Goal: Task Accomplishment & Management: Manage account settings

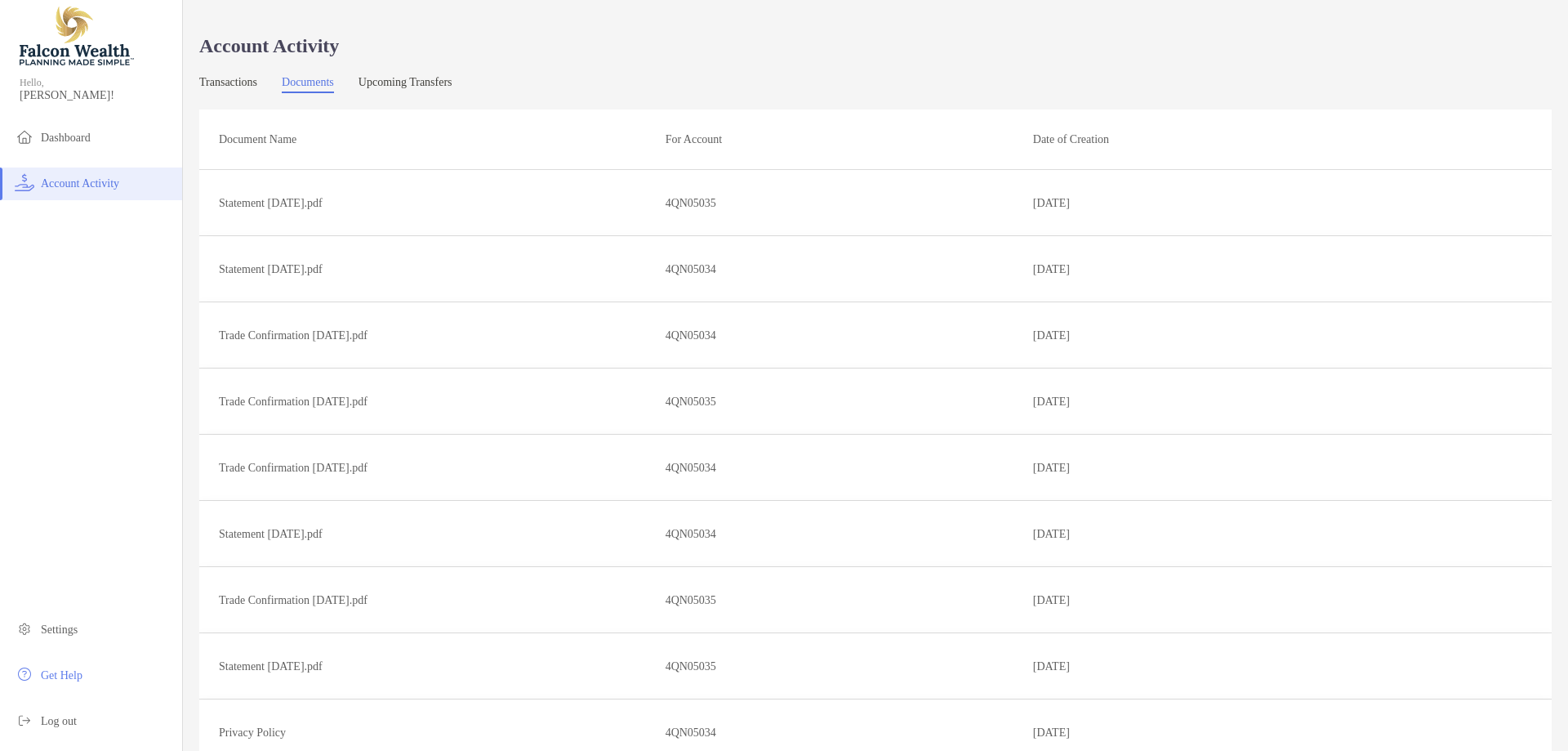
click at [271, 129] on p "Document Name" at bounding box center [435, 139] width 433 height 20
drag, startPoint x: 25, startPoint y: 48, endPoint x: 39, endPoint y: 55, distance: 15.7
click at [26, 49] on img at bounding box center [77, 36] width 115 height 59
drag, startPoint x: 50, startPoint y: 56, endPoint x: 208, endPoint y: 7, distance: 165.4
click at [51, 56] on img at bounding box center [77, 36] width 115 height 59
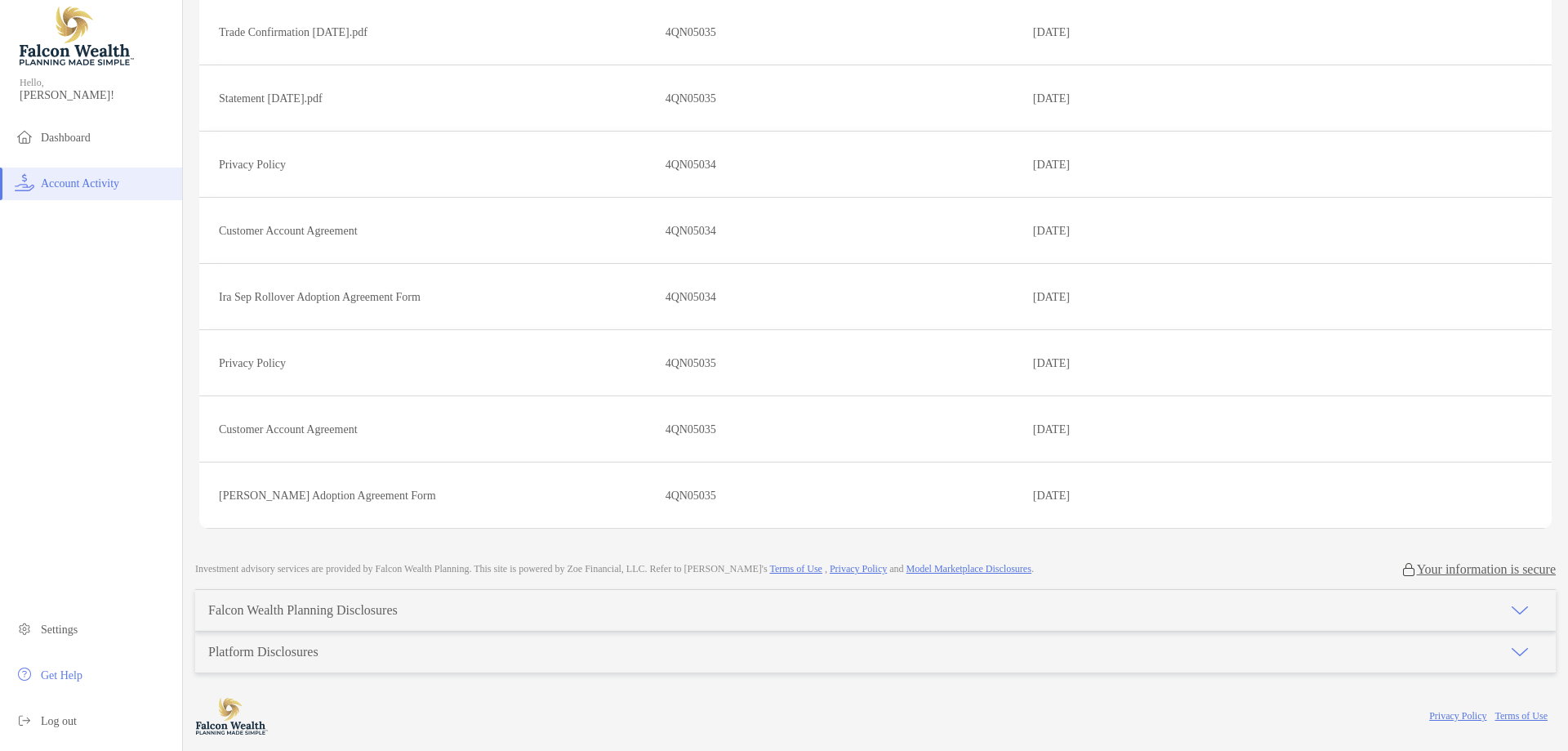
scroll to position [569, 0]
click at [75, 630] on span "Settings" at bounding box center [59, 629] width 36 height 12
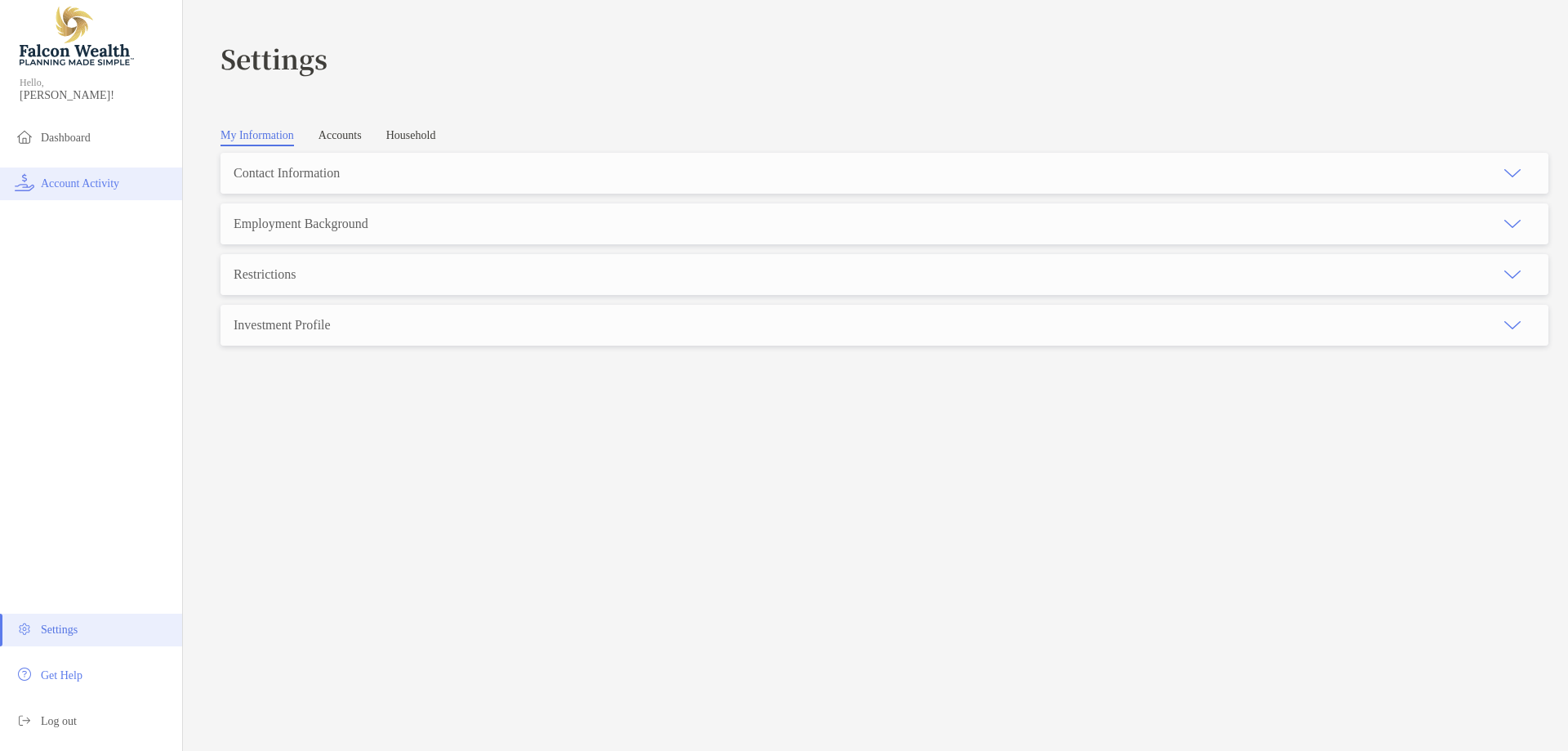
click at [84, 174] on li "Account Activity" at bounding box center [91, 184] width 182 height 33
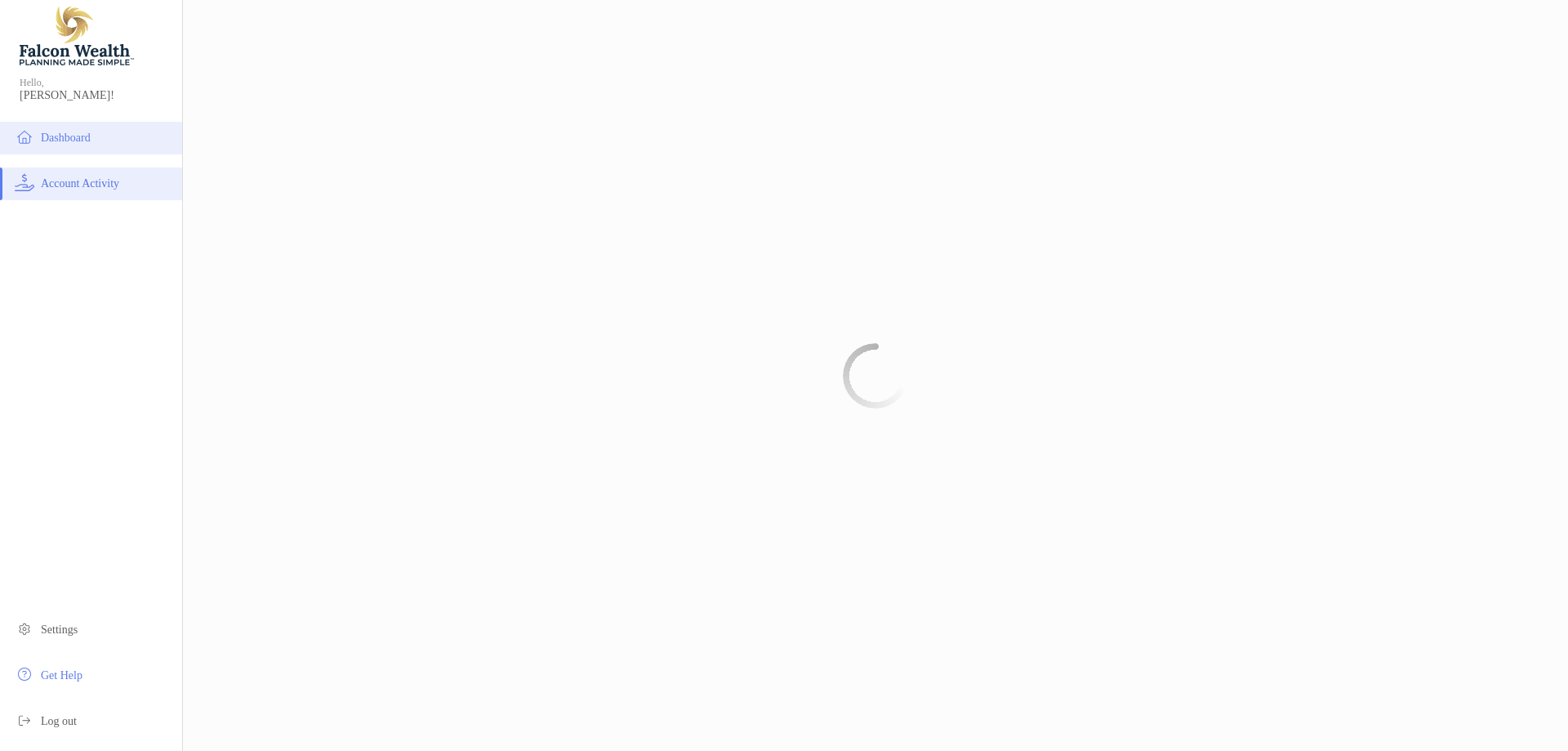
click at [85, 126] on li "Dashboard" at bounding box center [91, 138] width 182 height 33
click at [76, 75] on div "Dashboard" at bounding box center [91, 37] width 182 height 76
click at [41, 84] on div "Hello, [PERSON_NAME]!" at bounding box center [91, 98] width 182 height 46
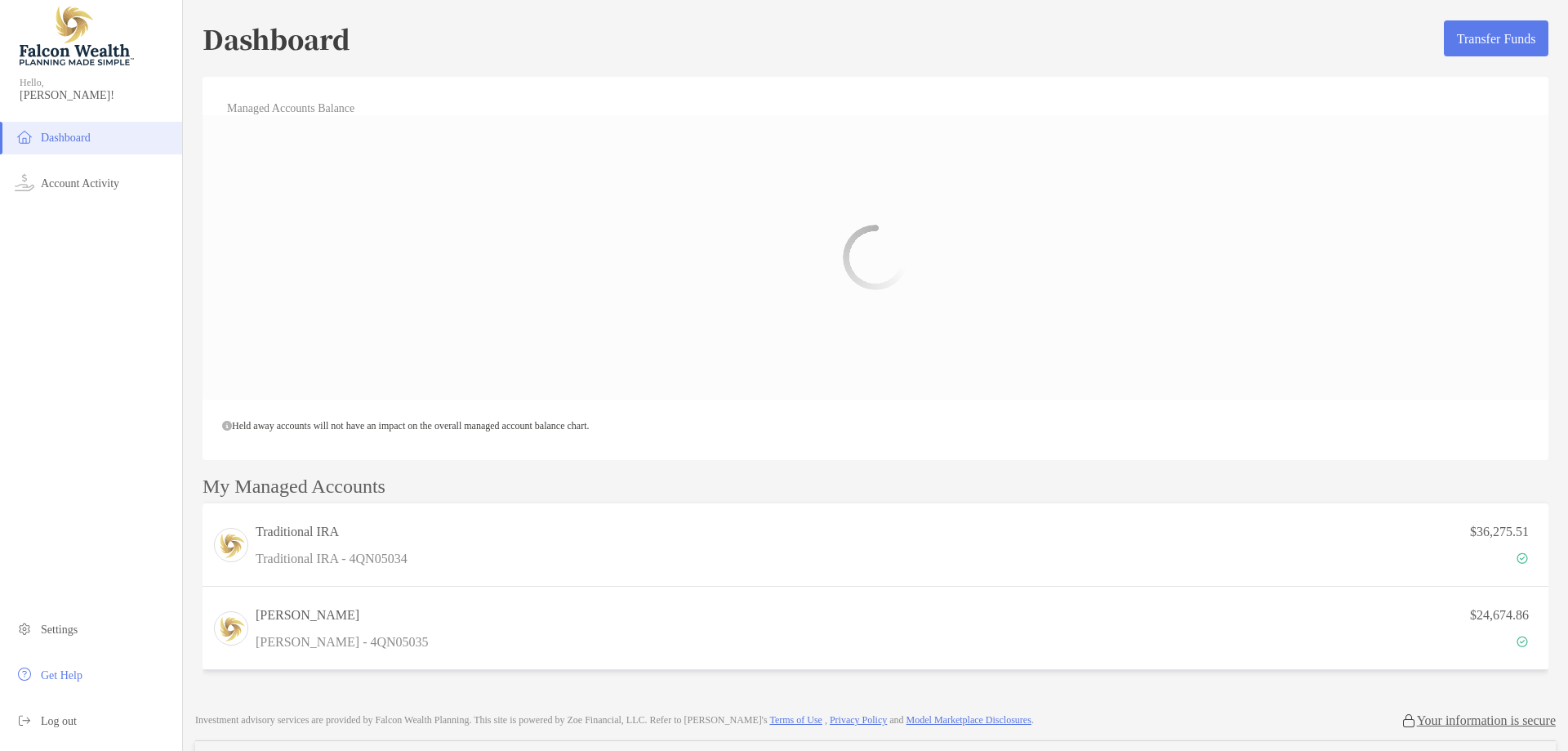
click at [74, 48] on img at bounding box center [77, 36] width 115 height 59
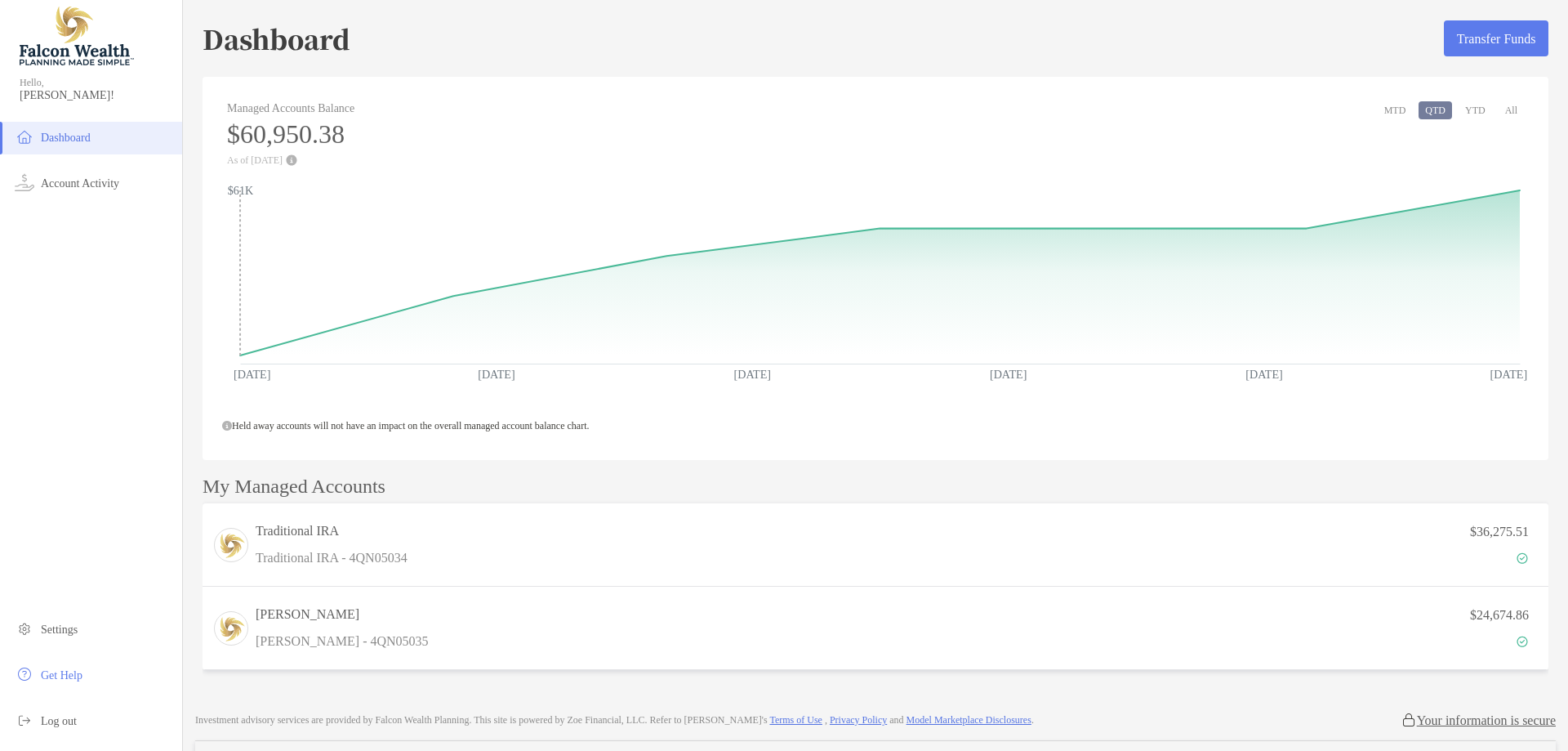
drag, startPoint x: 549, startPoint y: 196, endPoint x: 482, endPoint y: 267, distance: 97.6
click at [482, 267] on rect at bounding box center [880, 269] width 1280 height 157
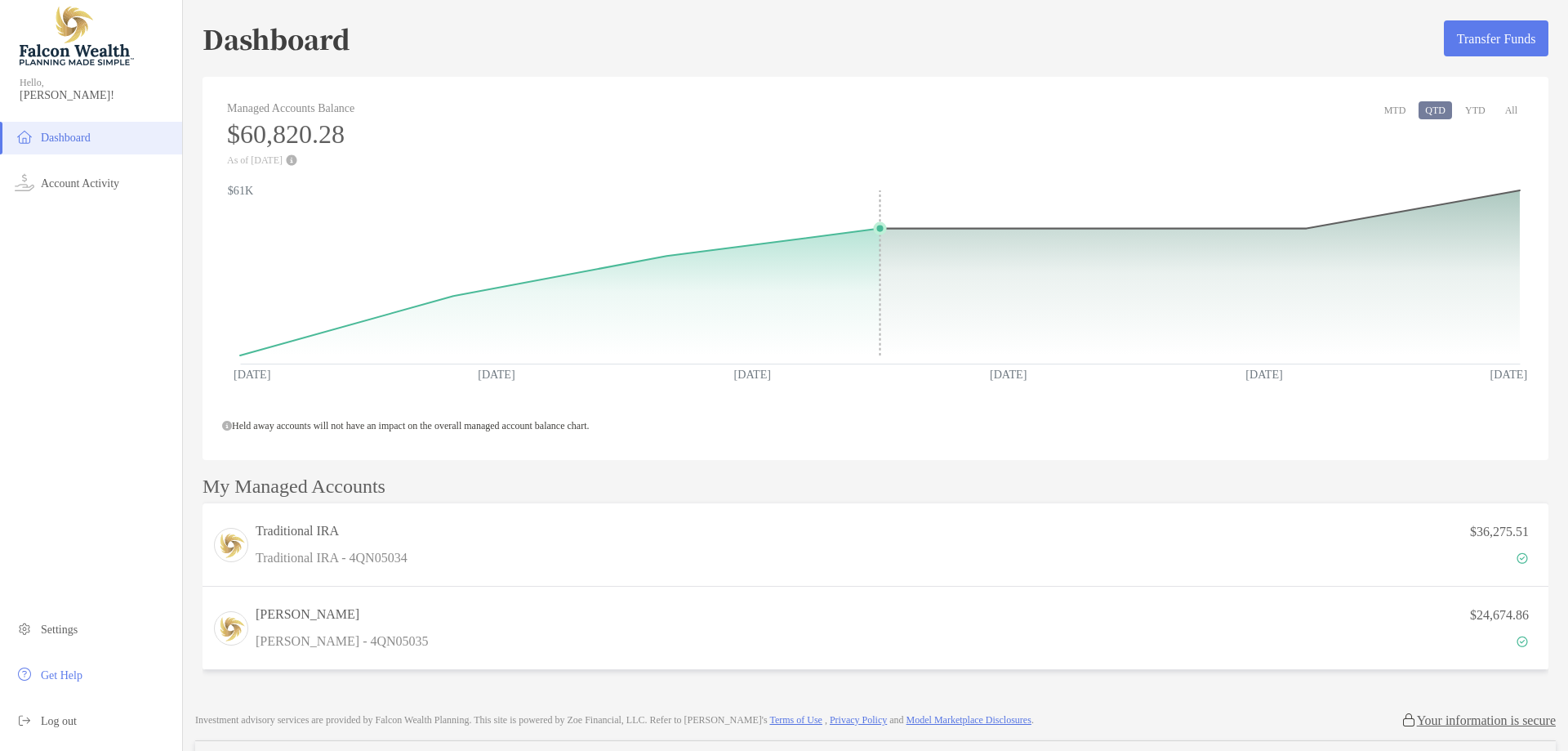
click at [875, 252] on rect at bounding box center [880, 269] width 1280 height 157
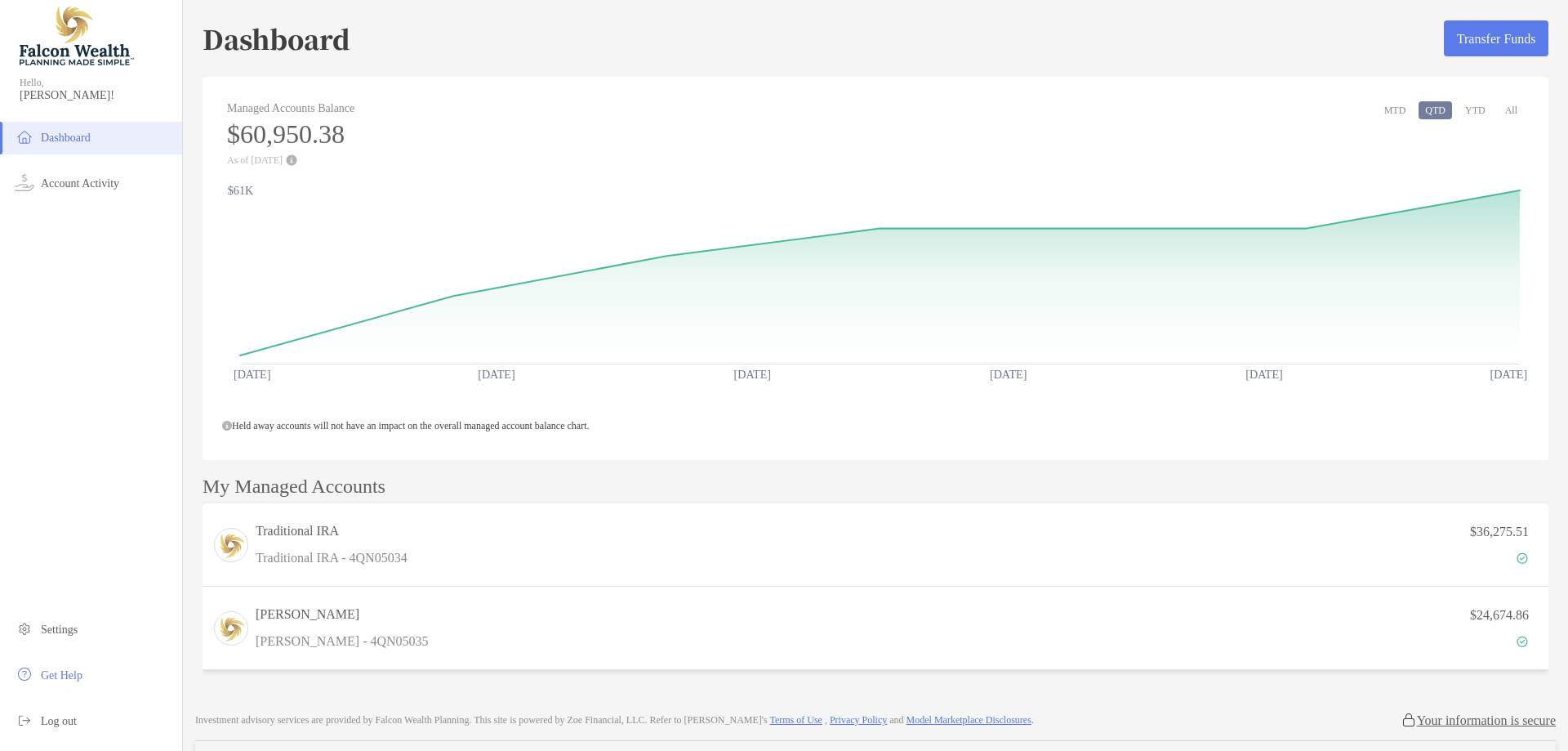
drag, startPoint x: 924, startPoint y: 152, endPoint x: 1399, endPoint y: 110, distance: 476.9
click at [1399, 110] on button "MTD" at bounding box center [1395, 110] width 35 height 18
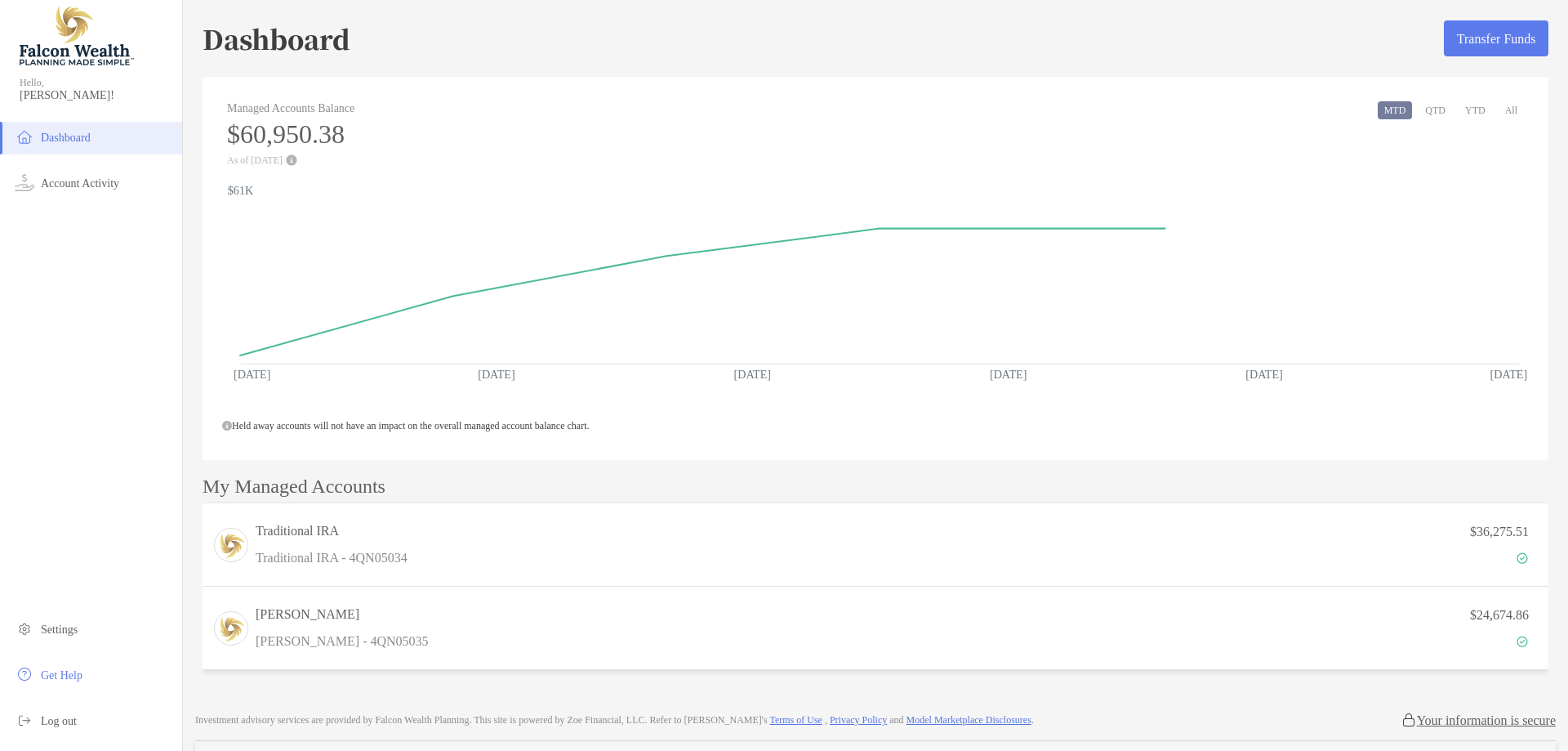
click at [1499, 107] on button "All" at bounding box center [1511, 110] width 25 height 18
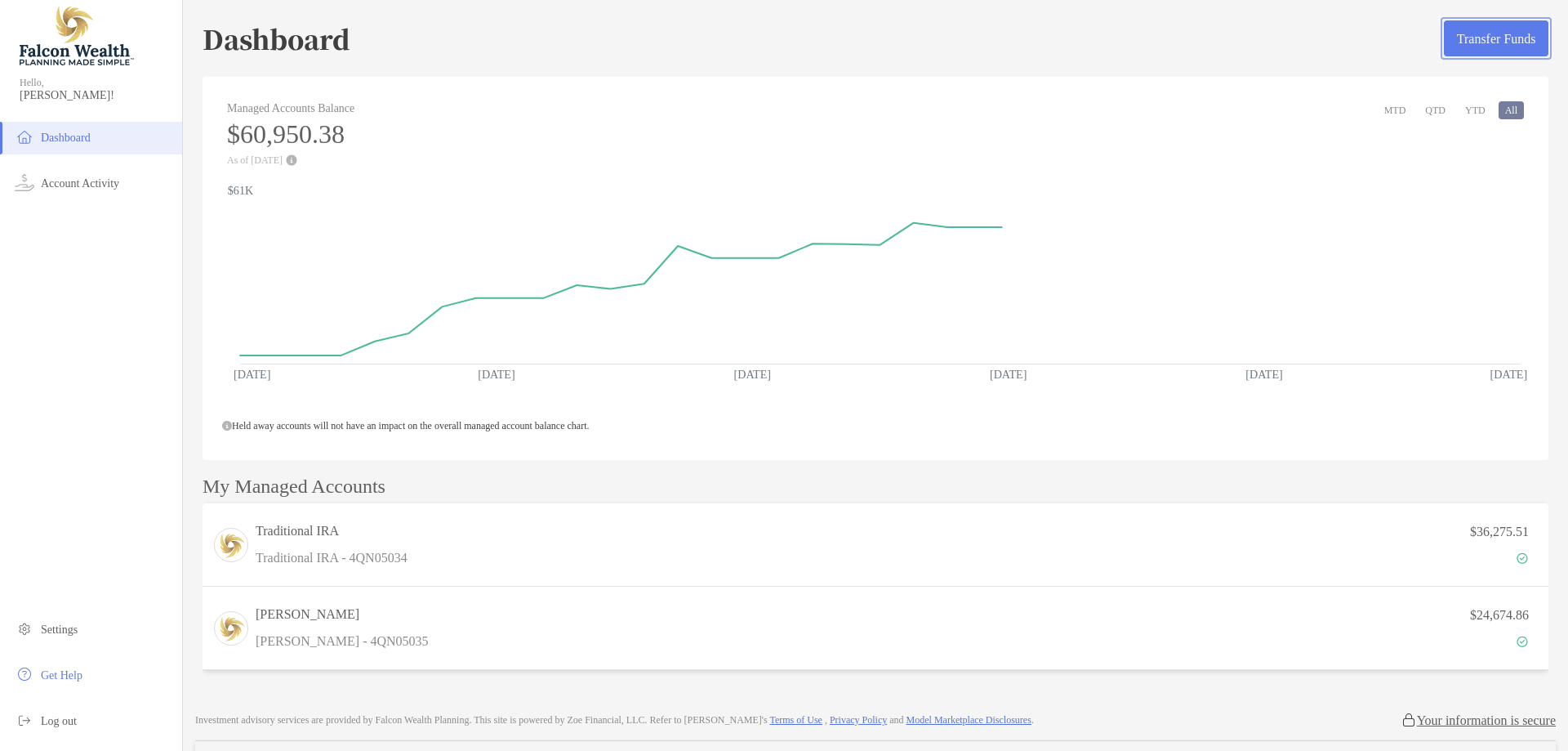
click at [1443, 37] on button "Transfer Funds" at bounding box center [1495, 37] width 105 height 36
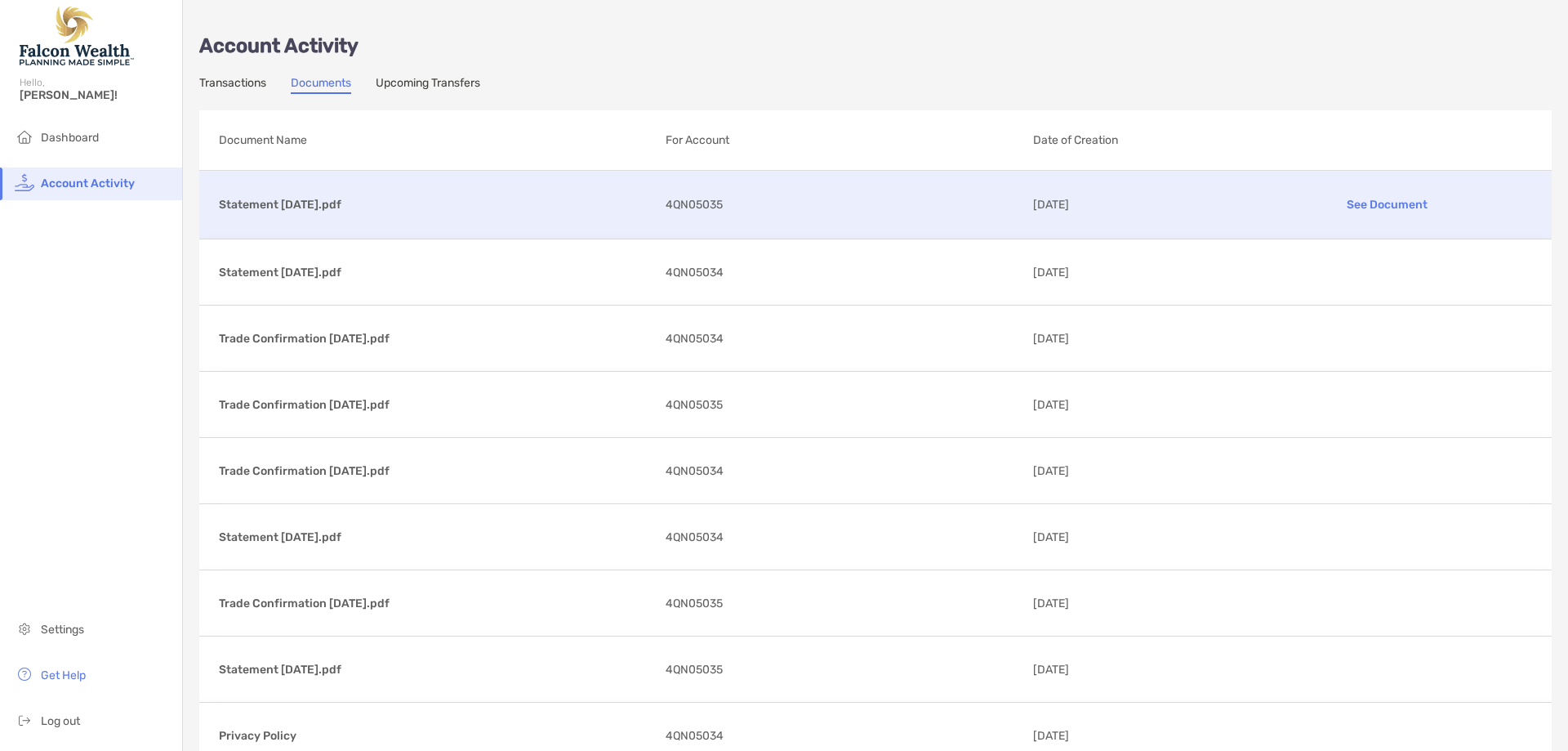
click at [335, 220] on div "Statement 09/30/2025.pdf See Document 4QN05035 10/07/2025" at bounding box center [875, 205] width 1352 height 67
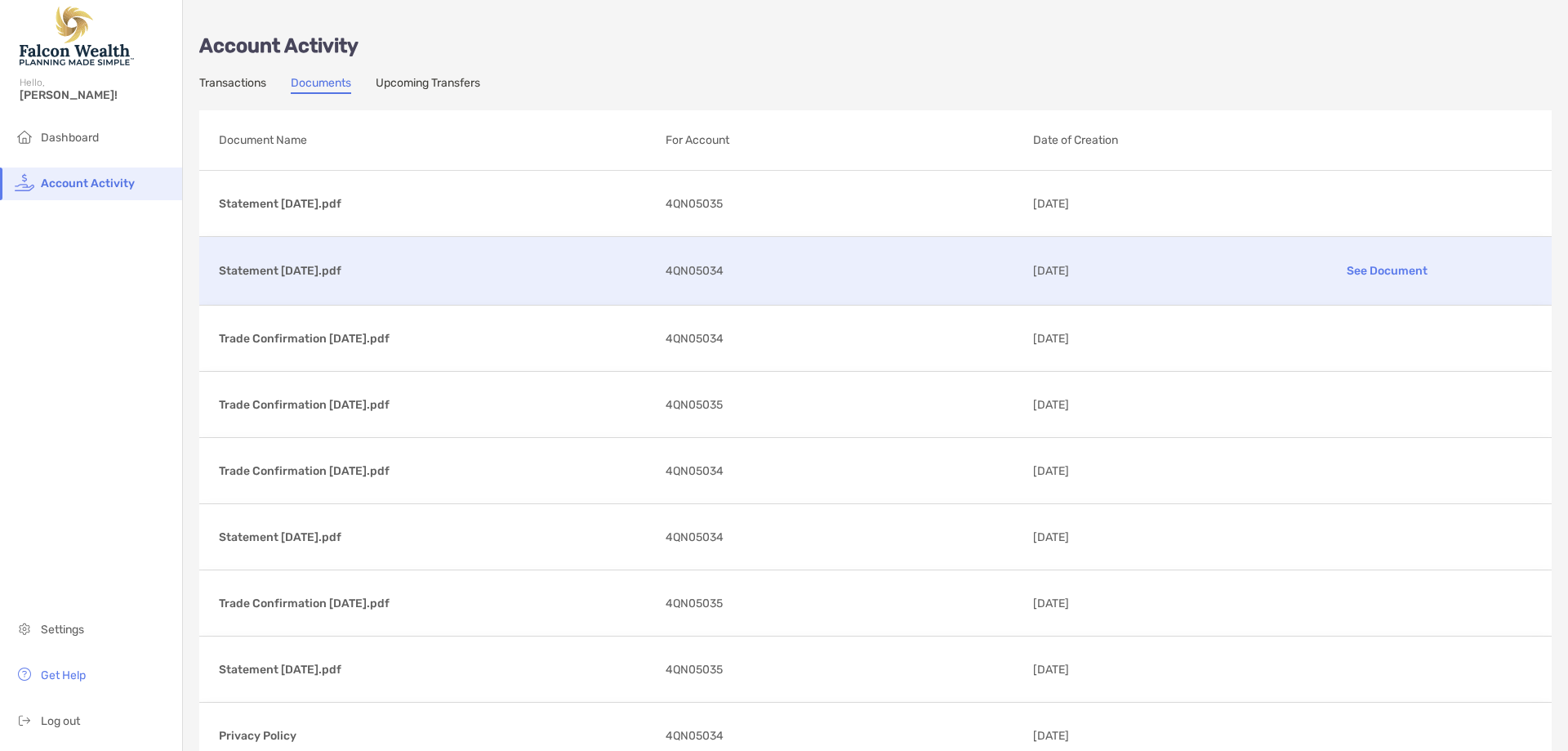
click at [314, 267] on p "Statement [DATE].pdf" at bounding box center [435, 270] width 433 height 20
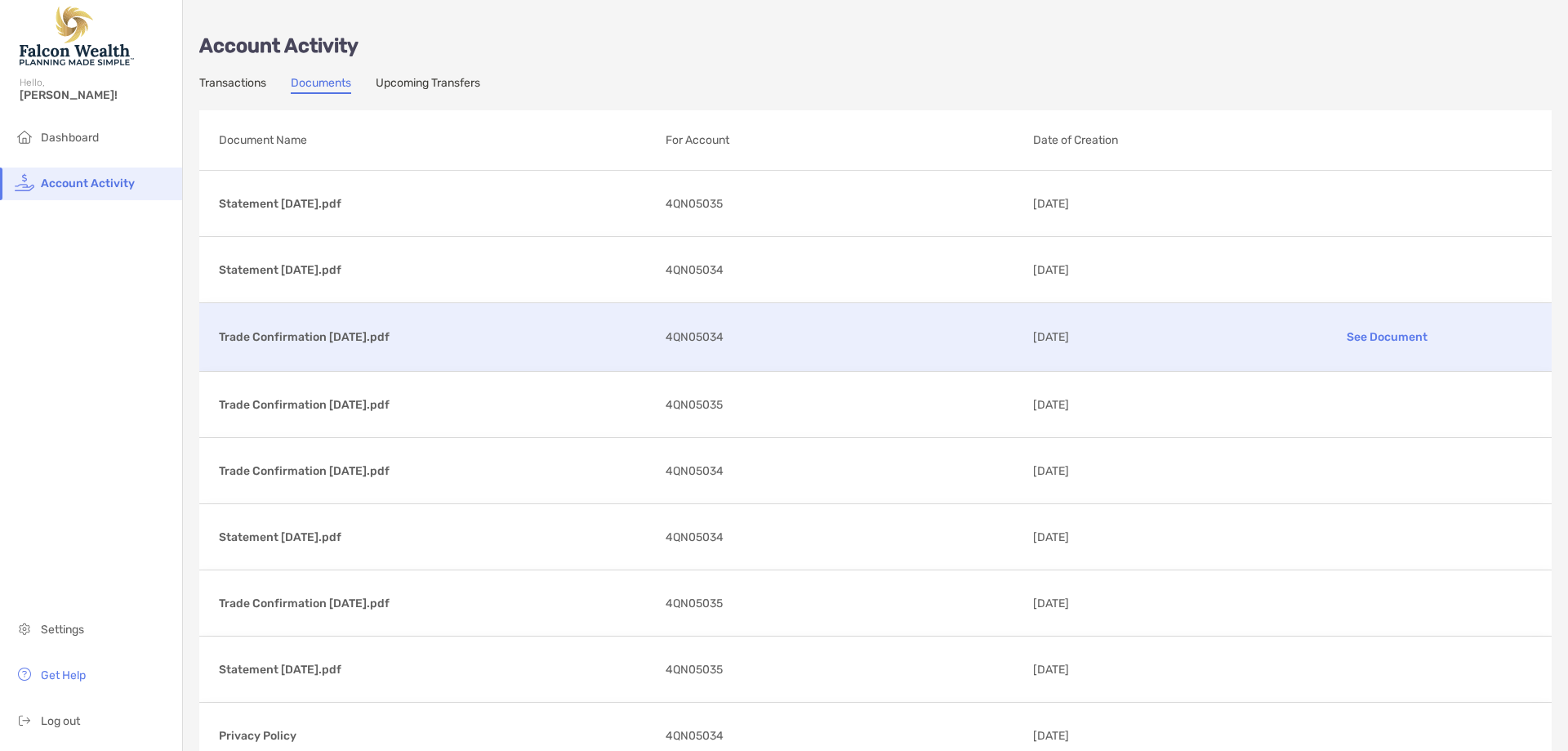
click at [329, 340] on p "Trade Confirmation [DATE].pdf" at bounding box center [435, 337] width 433 height 20
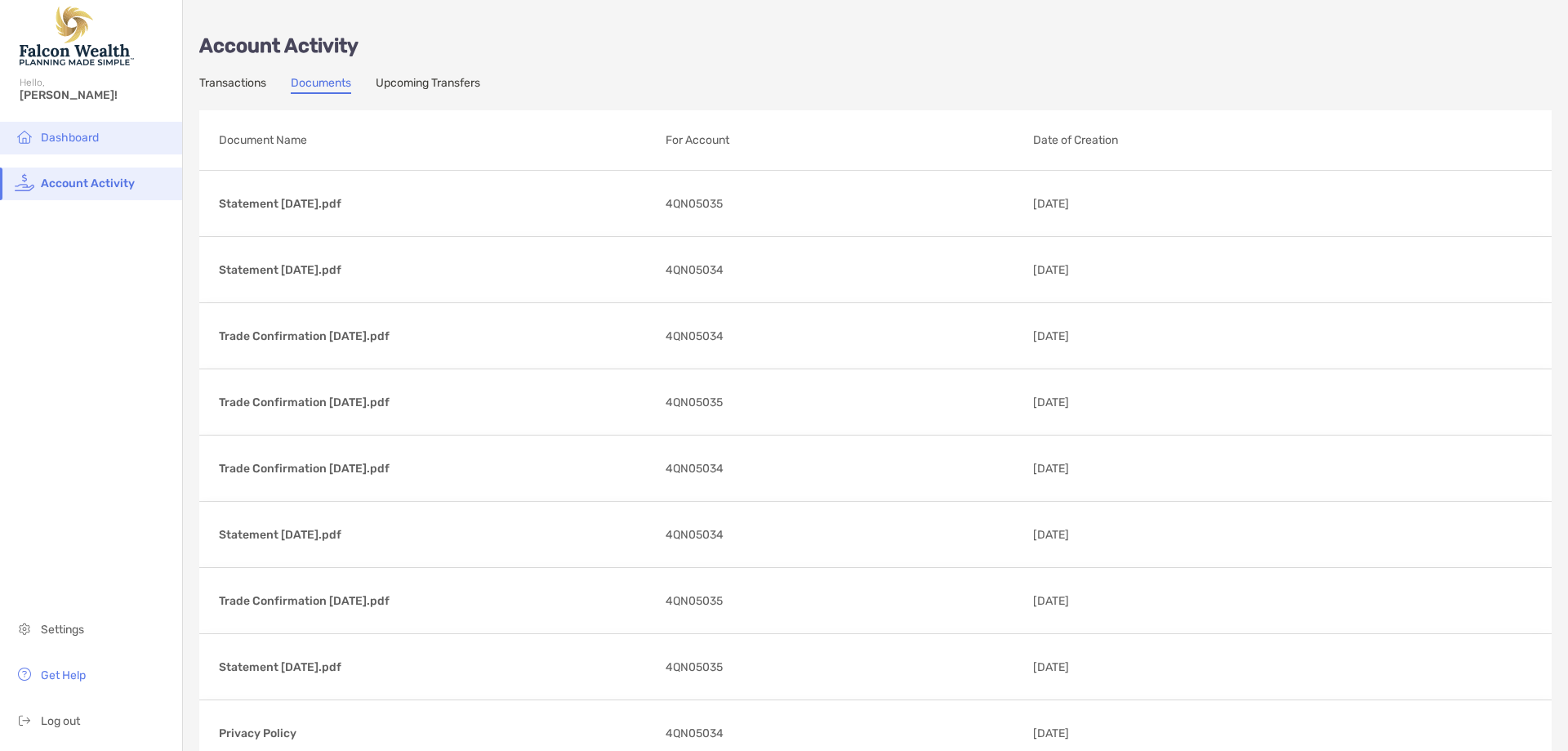
click at [90, 144] on span "Dashboard" at bounding box center [70, 137] width 58 height 14
